Goal: Task Accomplishment & Management: Use online tool/utility

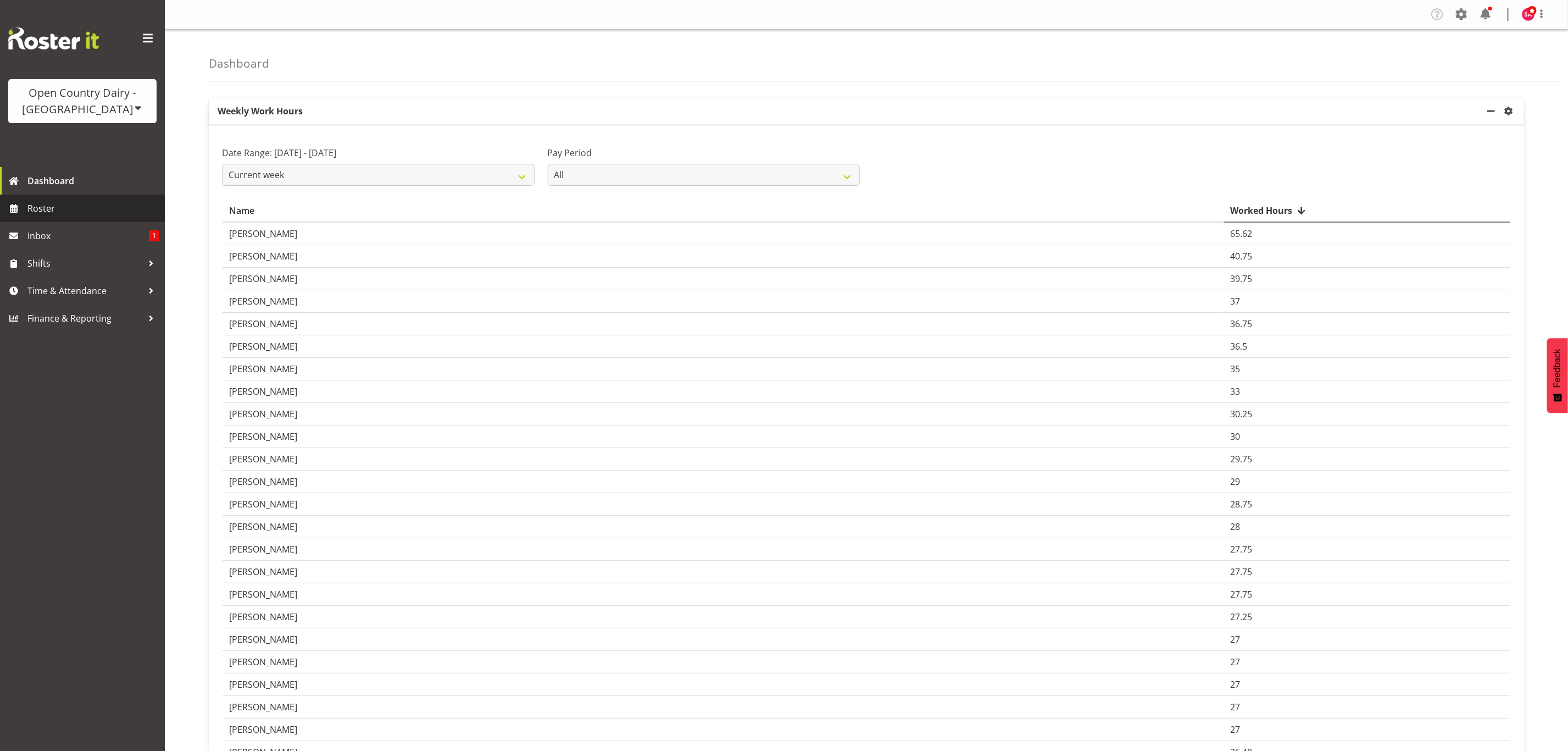
click at [54, 206] on span "Roster" at bounding box center [93, 208] width 132 height 16
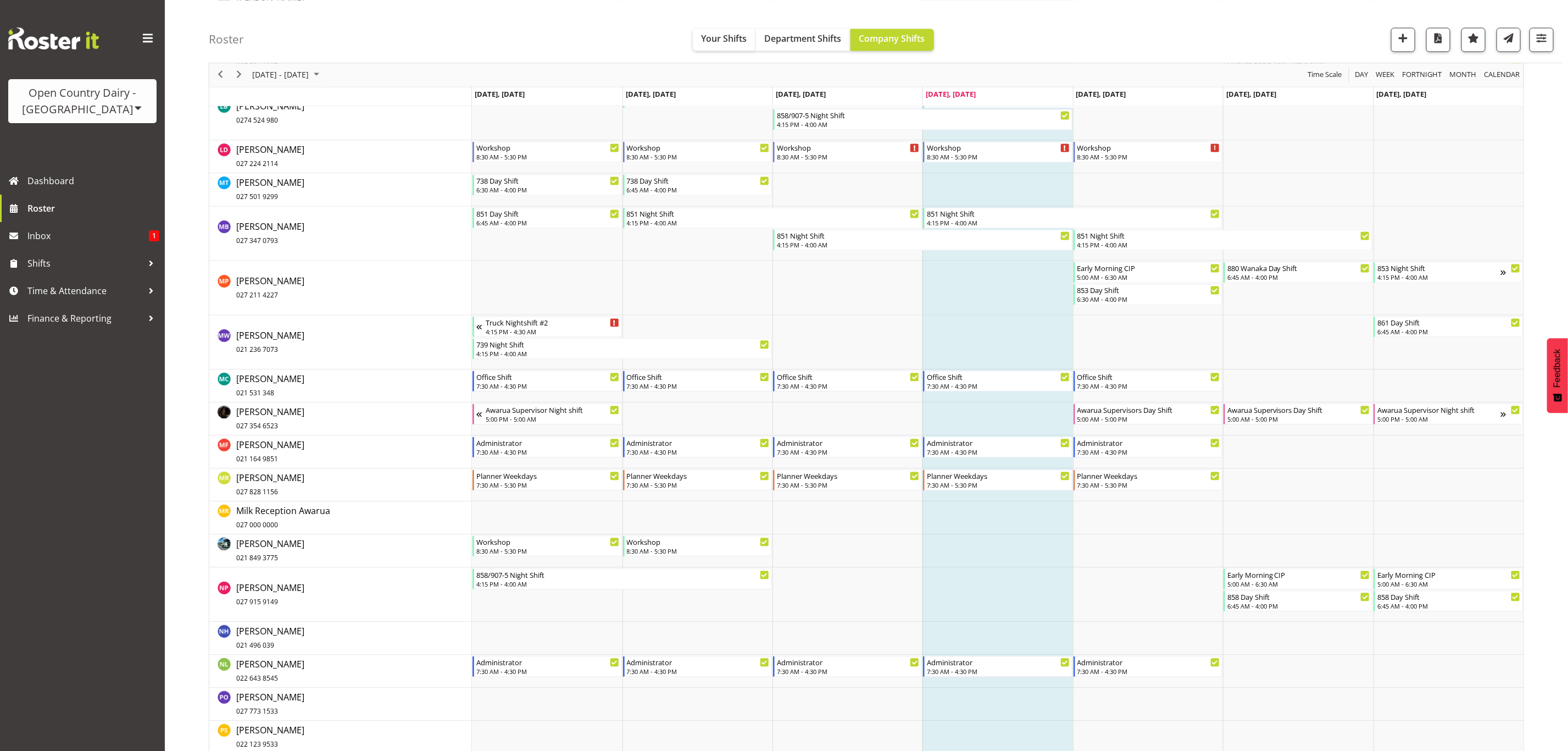
scroll to position [4783, 0]
click at [1548, 45] on span "button" at bounding box center [1541, 38] width 14 height 14
click at [1483, 74] on span "All Locations" at bounding box center [1471, 74] width 60 height 13
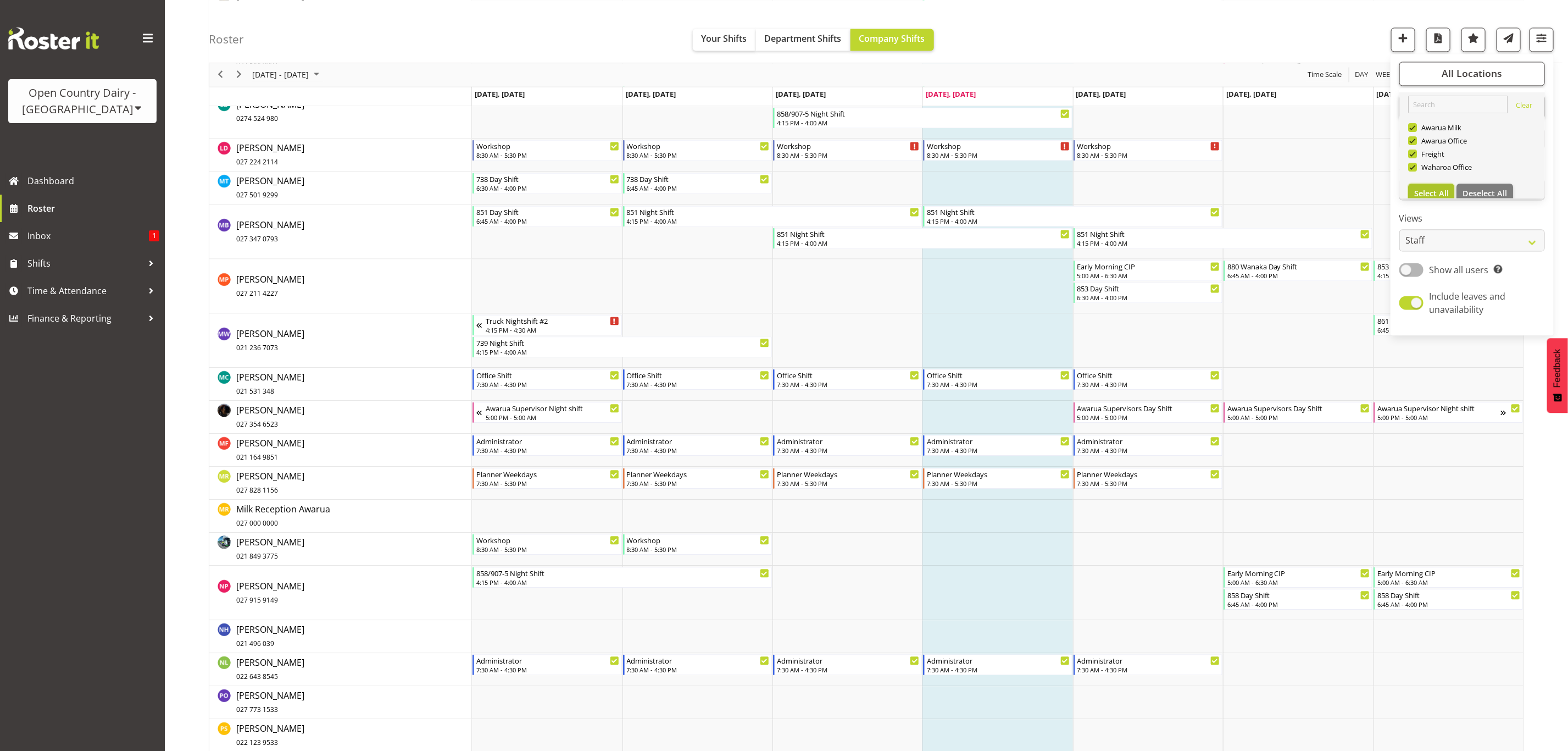
click at [1435, 192] on span "Select All" at bounding box center [1431, 193] width 35 height 10
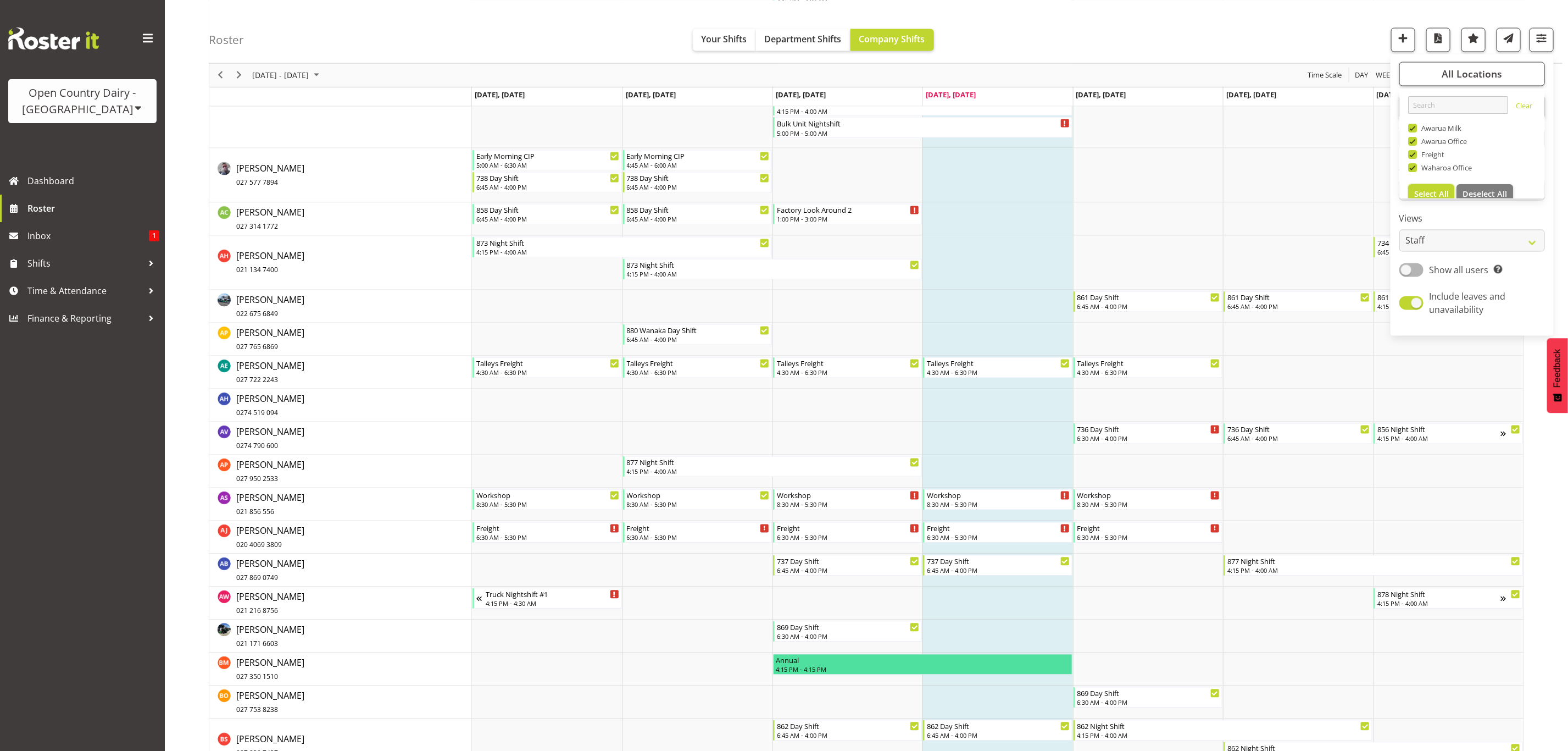
scroll to position [1319, 0]
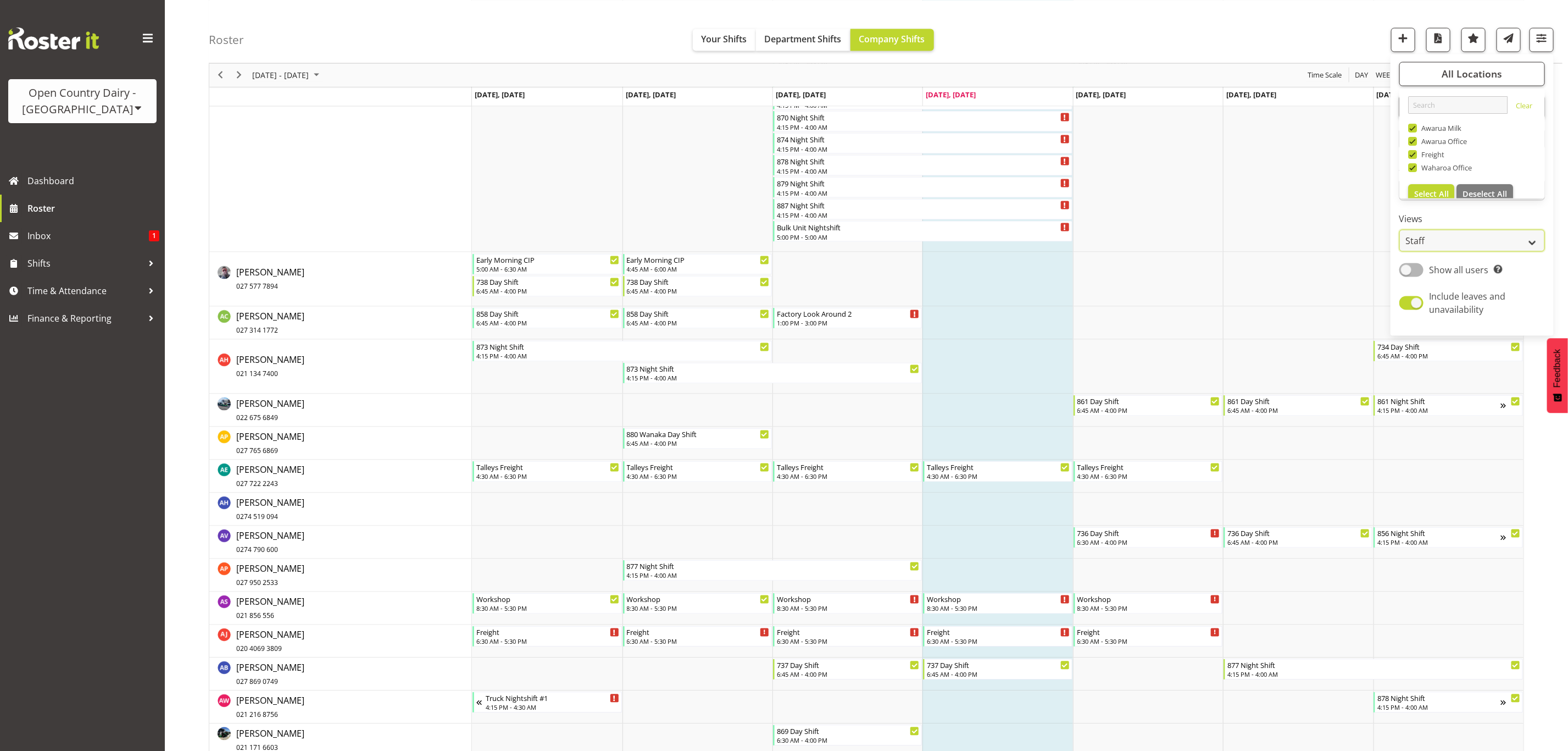
click at [1447, 240] on select "Staff Role Shift - Horizontal Shift - Vertical Staff - Location" at bounding box center [1472, 241] width 145 height 22
select select "shift"
click at [1399, 252] on select "Staff Role Shift - Horizontal Shift - Vertical Staff - Location" at bounding box center [1472, 241] width 145 height 22
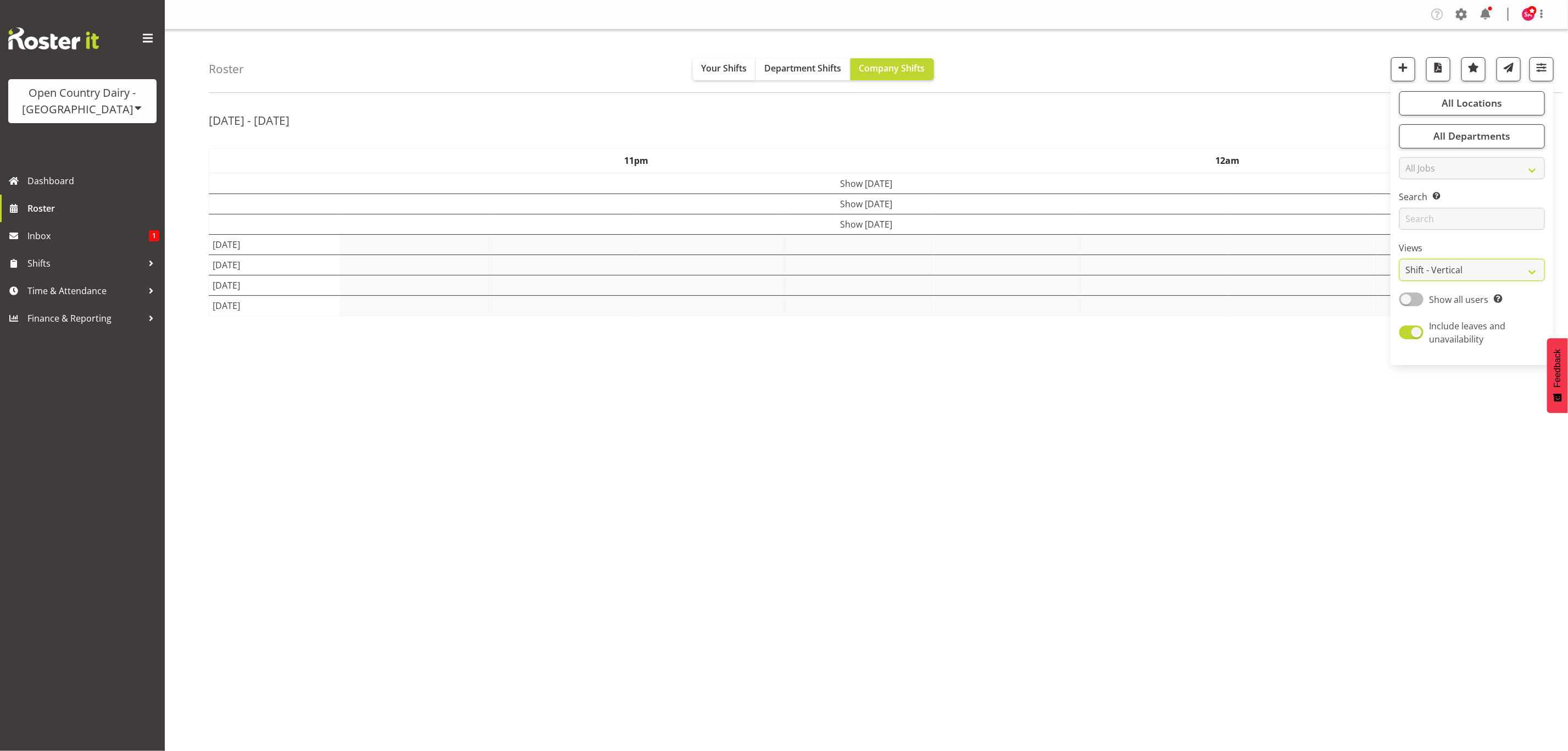
scroll to position [0, 0]
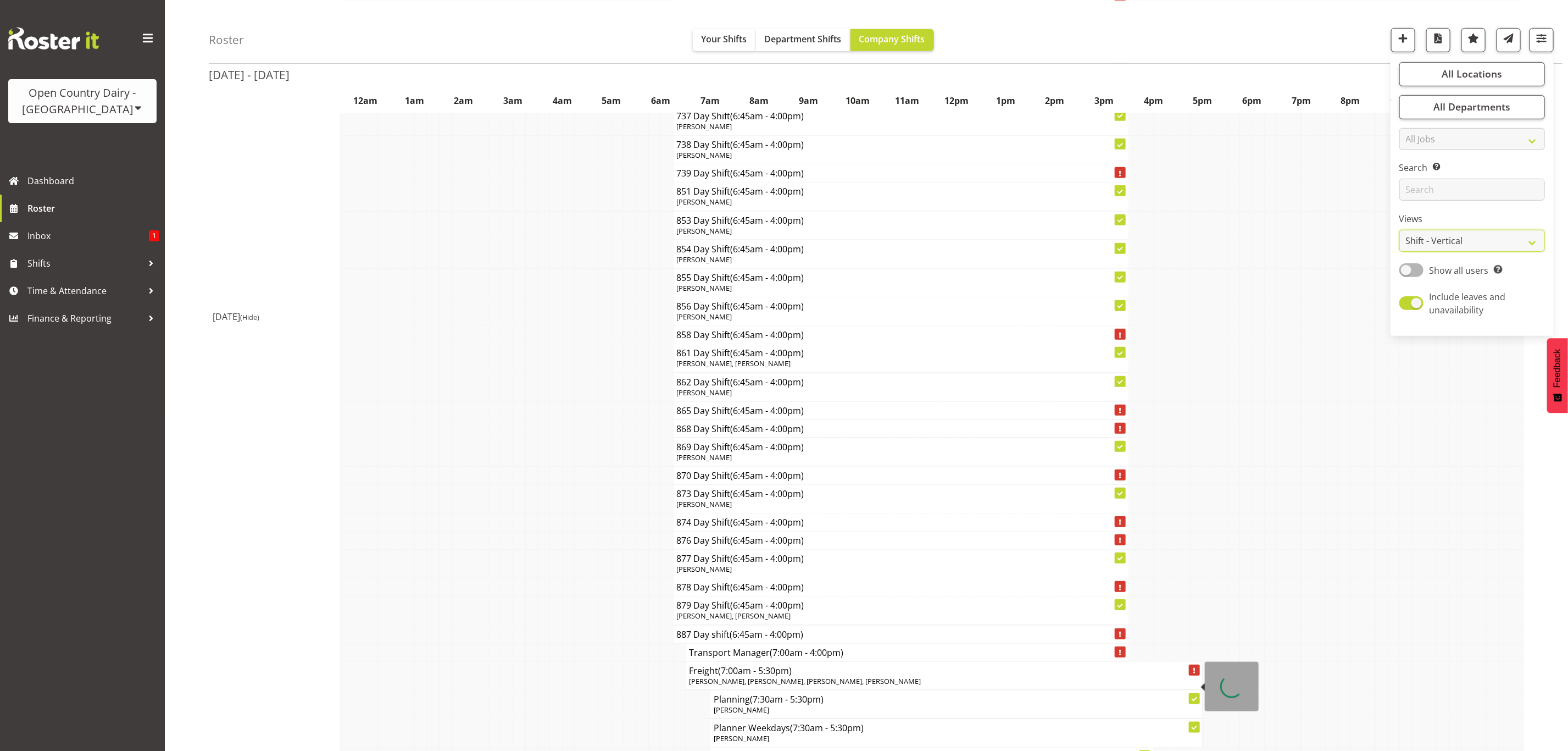
scroll to position [3876, 0]
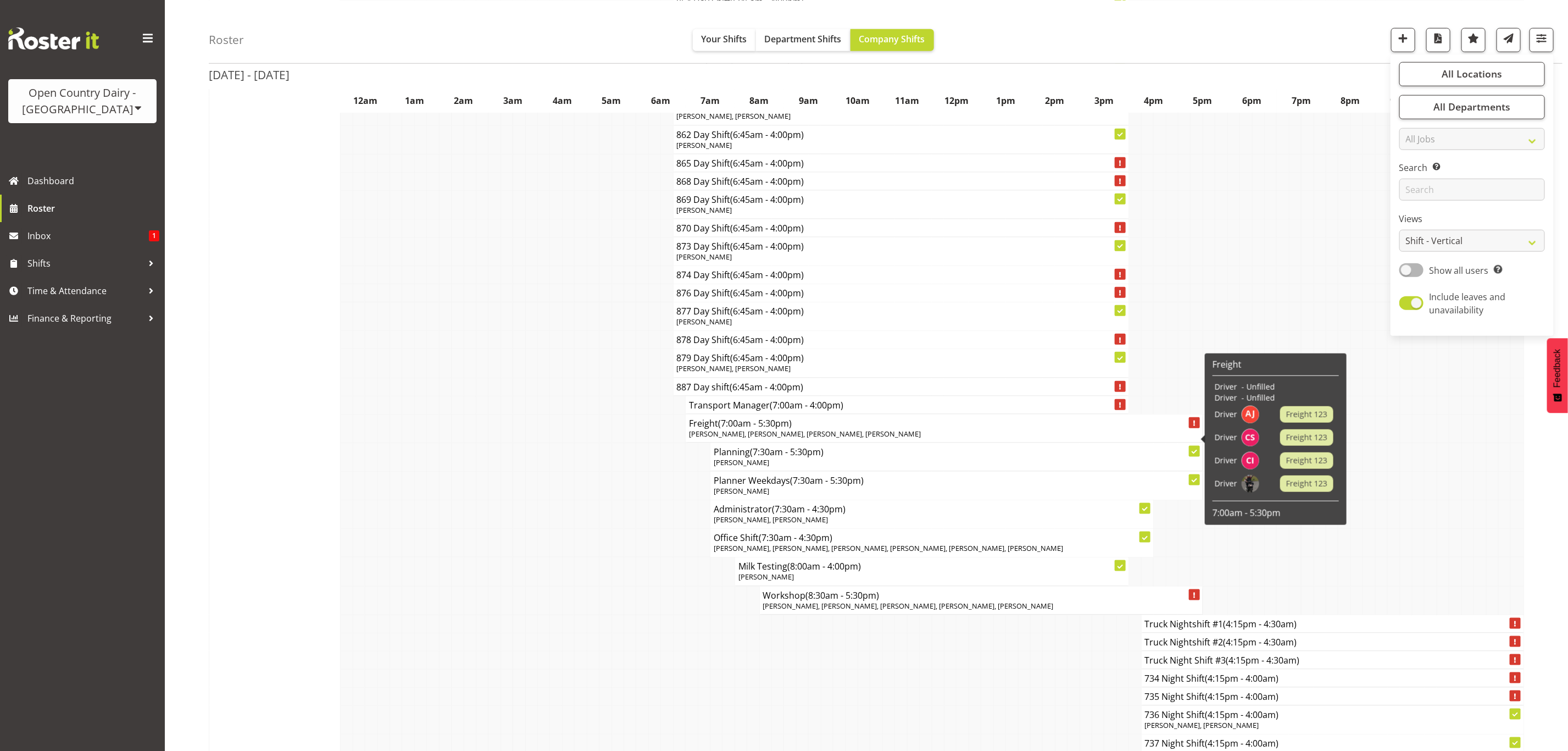
click at [129, 110] on div "Open Country Dairy - [GEOGRAPHIC_DATA]" at bounding box center [83, 101] width 127 height 33
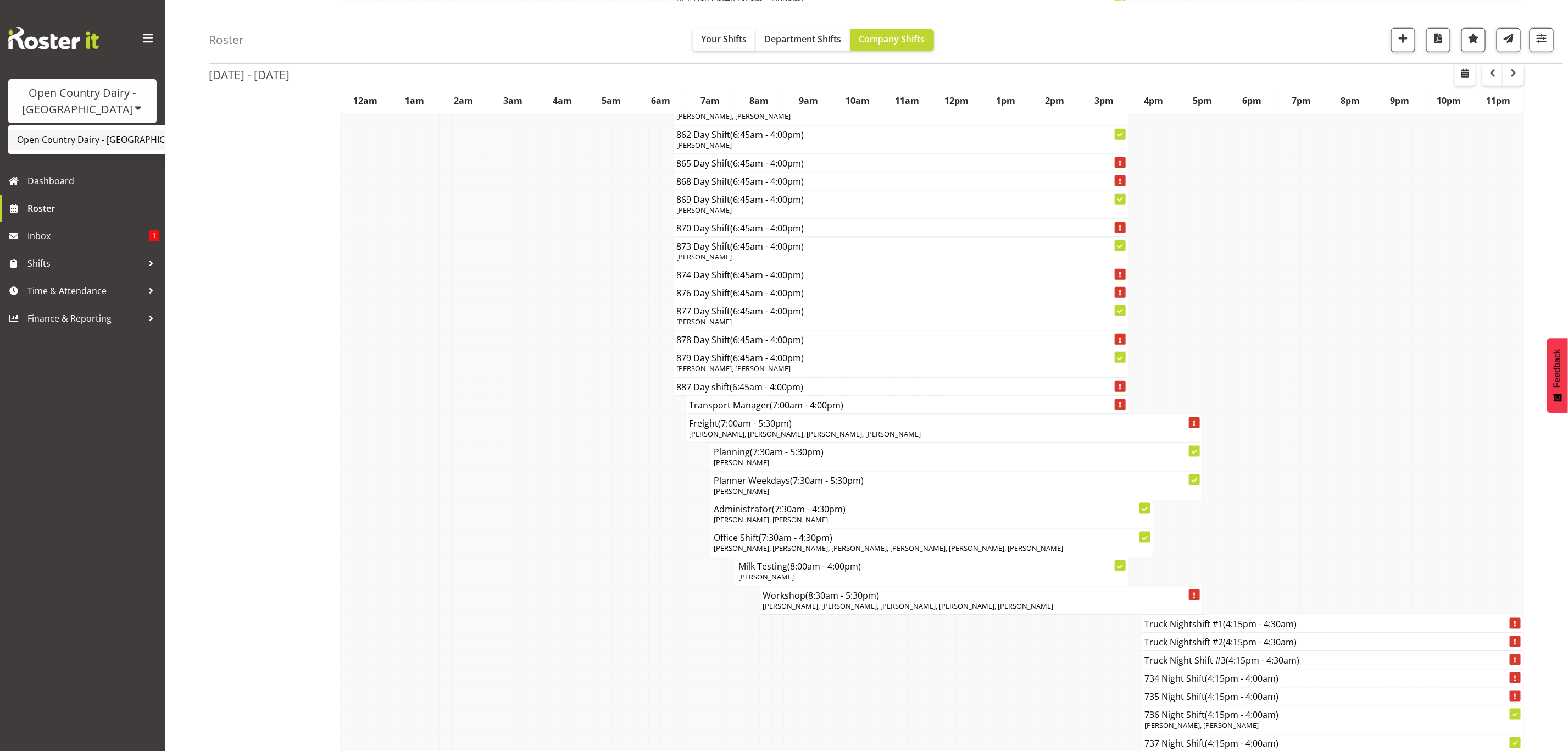
click at [127, 140] on link "Open Country Dairy - [GEOGRAPHIC_DATA]" at bounding box center [114, 139] width 212 height 19
